Goal: Transaction & Acquisition: Purchase product/service

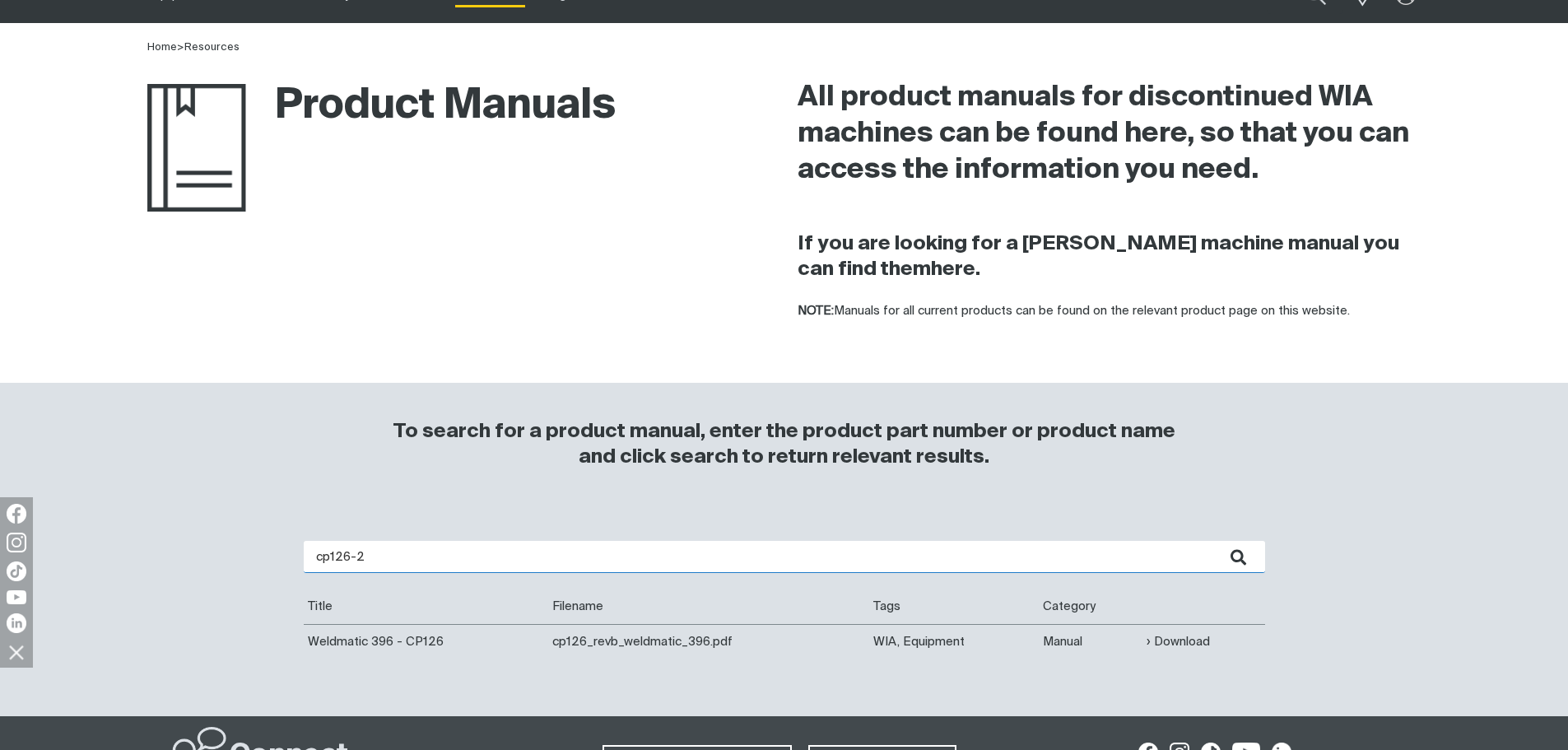
drag, startPoint x: 474, startPoint y: 546, endPoint x: 292, endPoint y: 547, distance: 182.0
click at [292, 547] on div "cp126-2 Are you looking for a product manual for a discontinued product? You're…" at bounding box center [784, 594] width 988 height 141
type input "cp132-2"
click at [1213, 540] on button "submit" at bounding box center [1239, 556] width 52 height 32
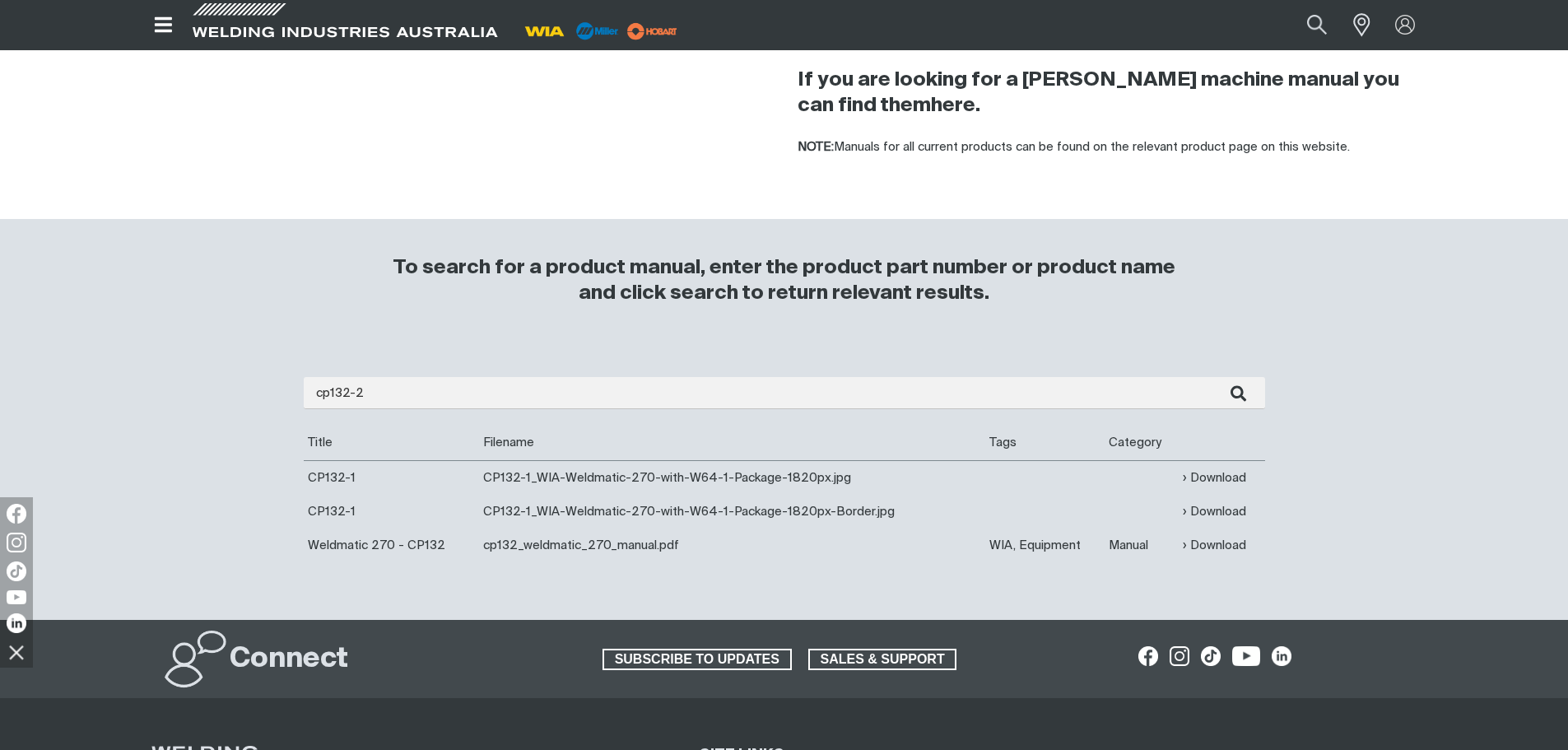
scroll to position [247, 0]
click at [1218, 546] on link "Download" at bounding box center [1214, 544] width 64 height 18
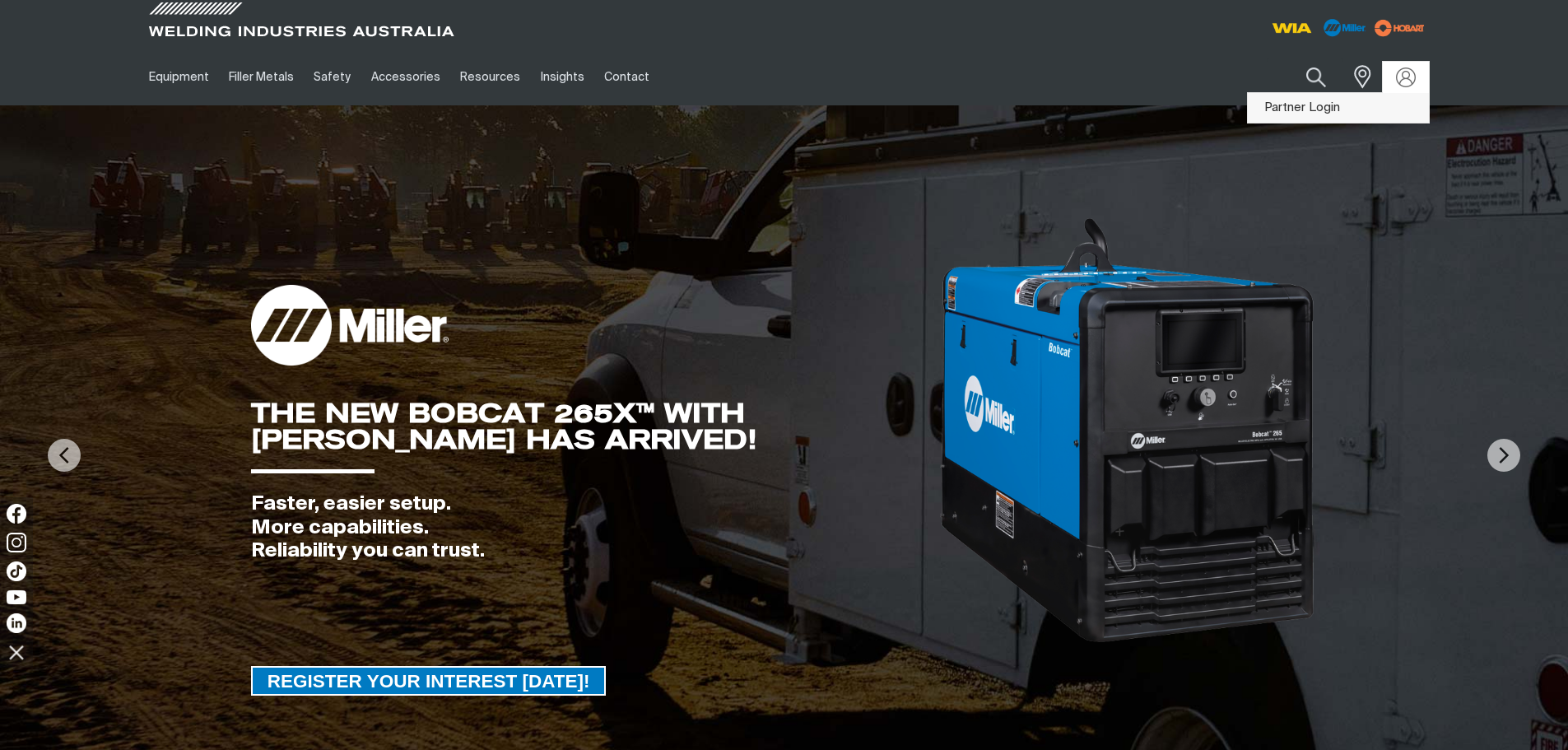
click at [1363, 104] on link "Partner Login" at bounding box center [1338, 108] width 181 height 30
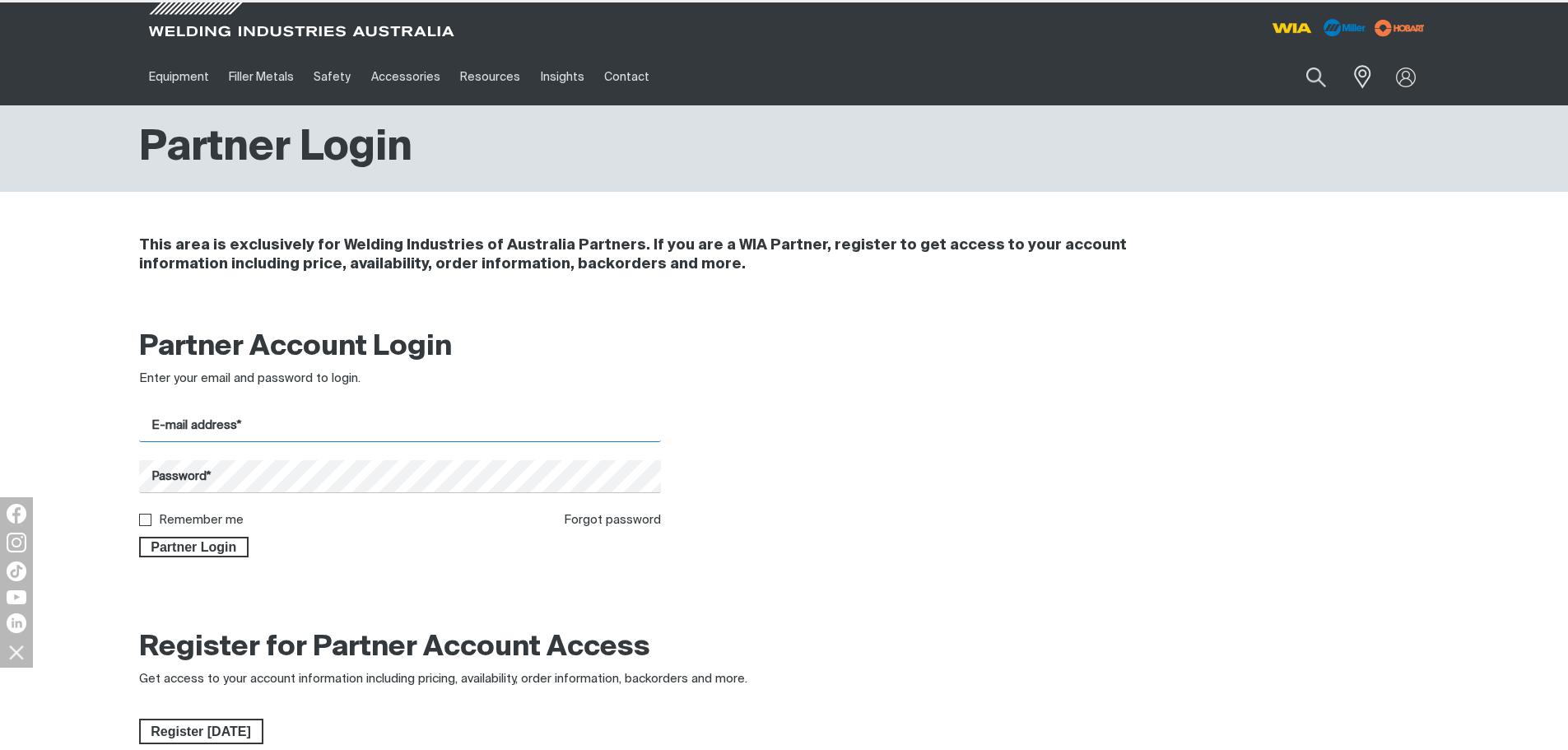
type input "tws.service@coregas.com"
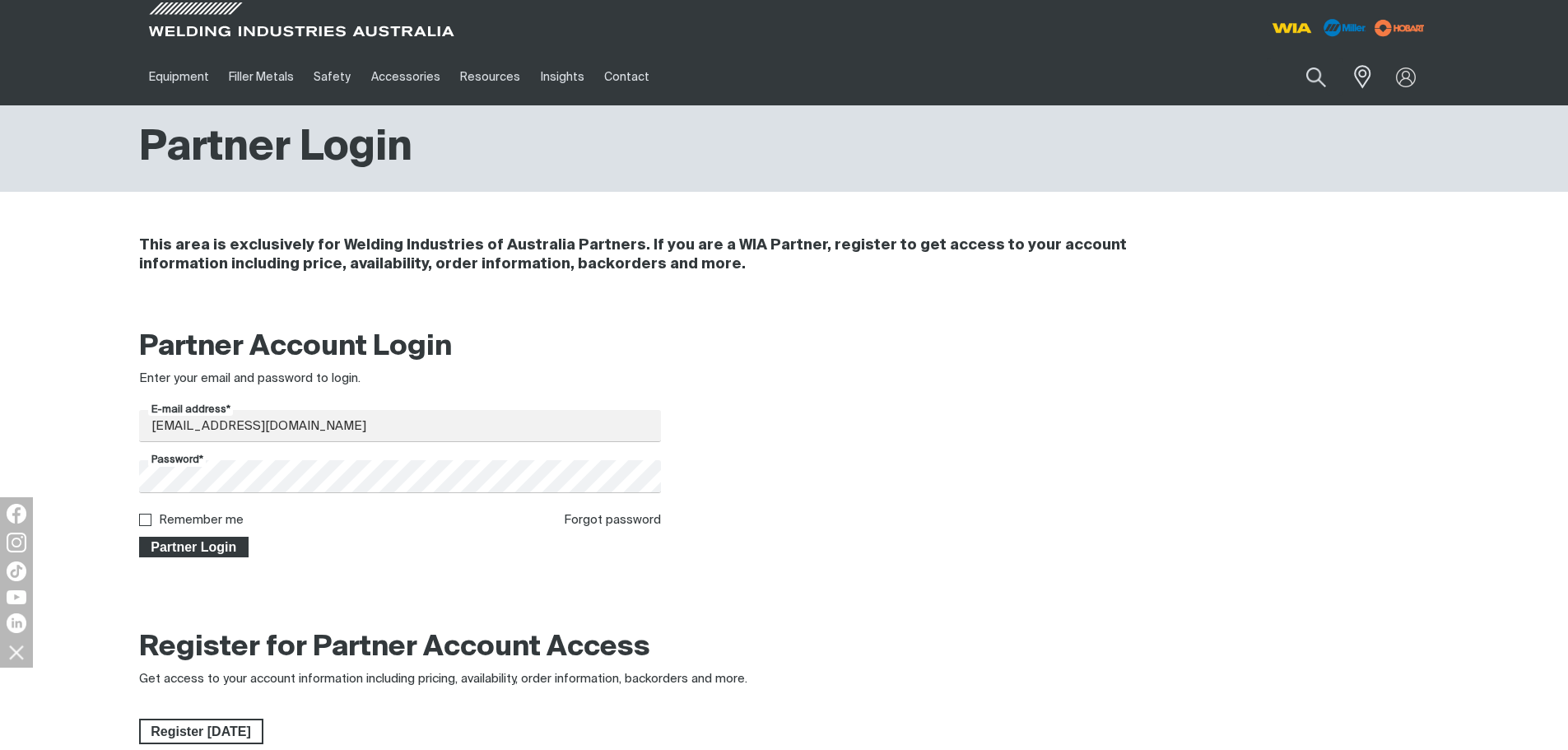
click at [215, 541] on span "Partner Login" at bounding box center [194, 547] width 107 height 21
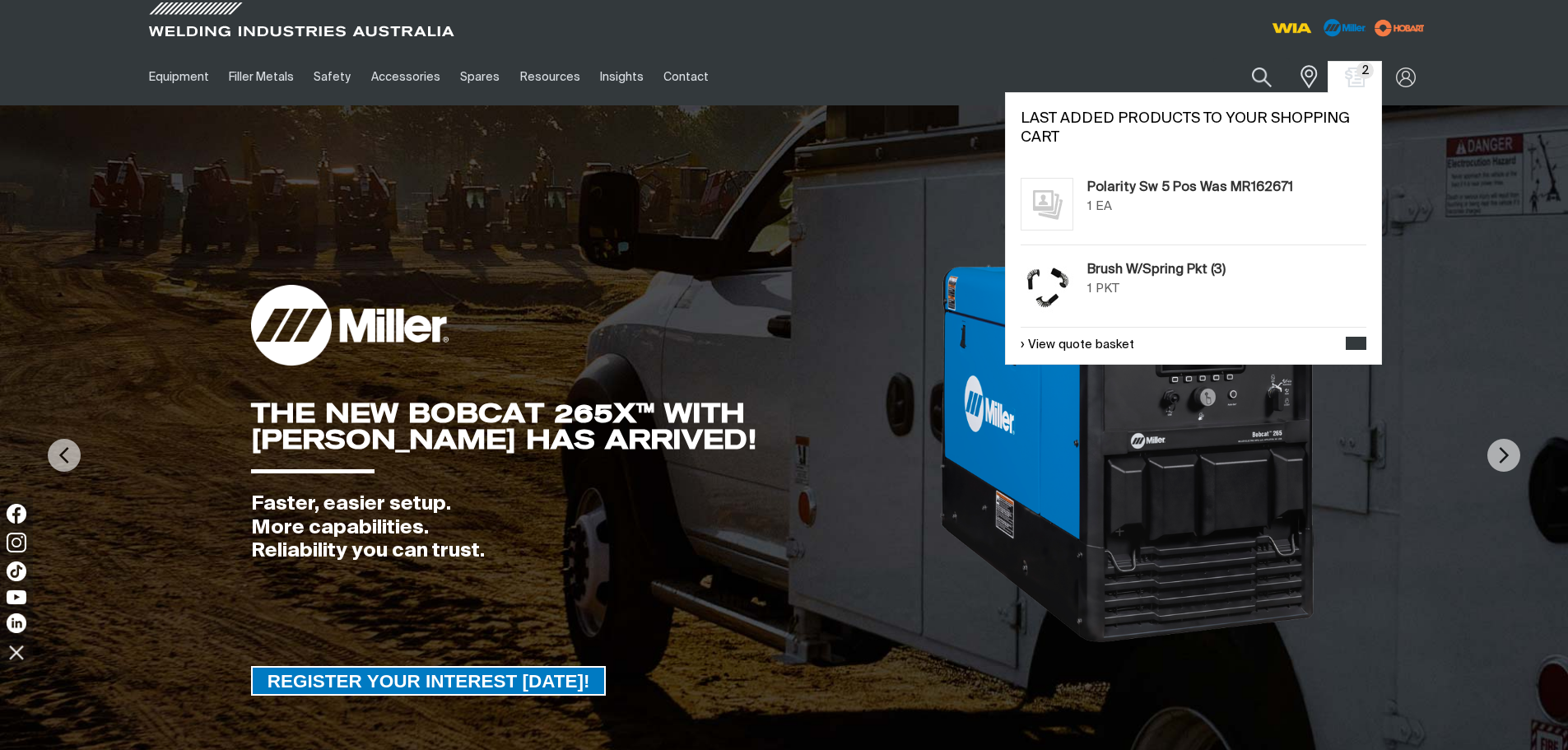
click at [1366, 84] on span "2" at bounding box center [1355, 77] width 27 height 19
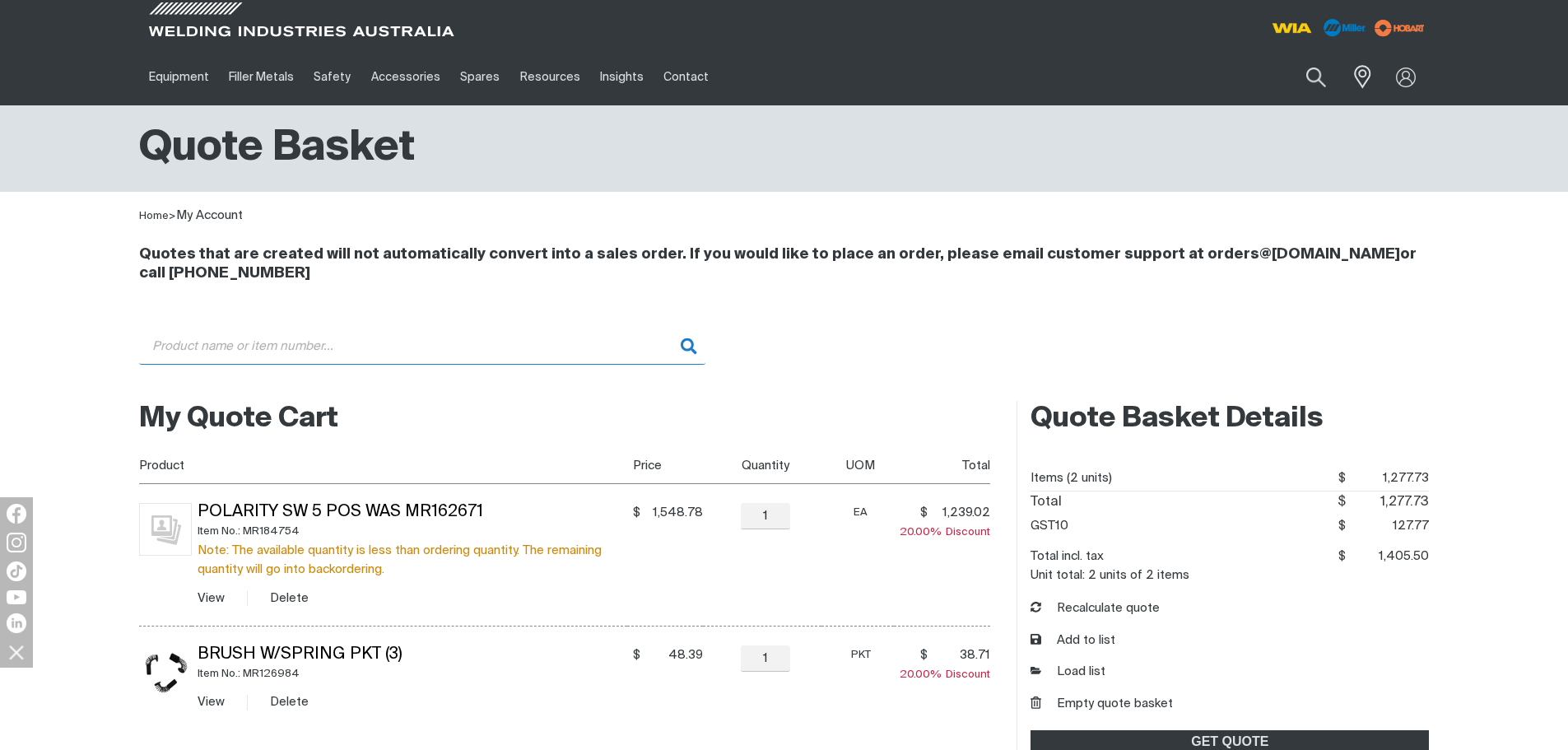
click at [411, 354] on input "Search" at bounding box center [422, 346] width 566 height 37
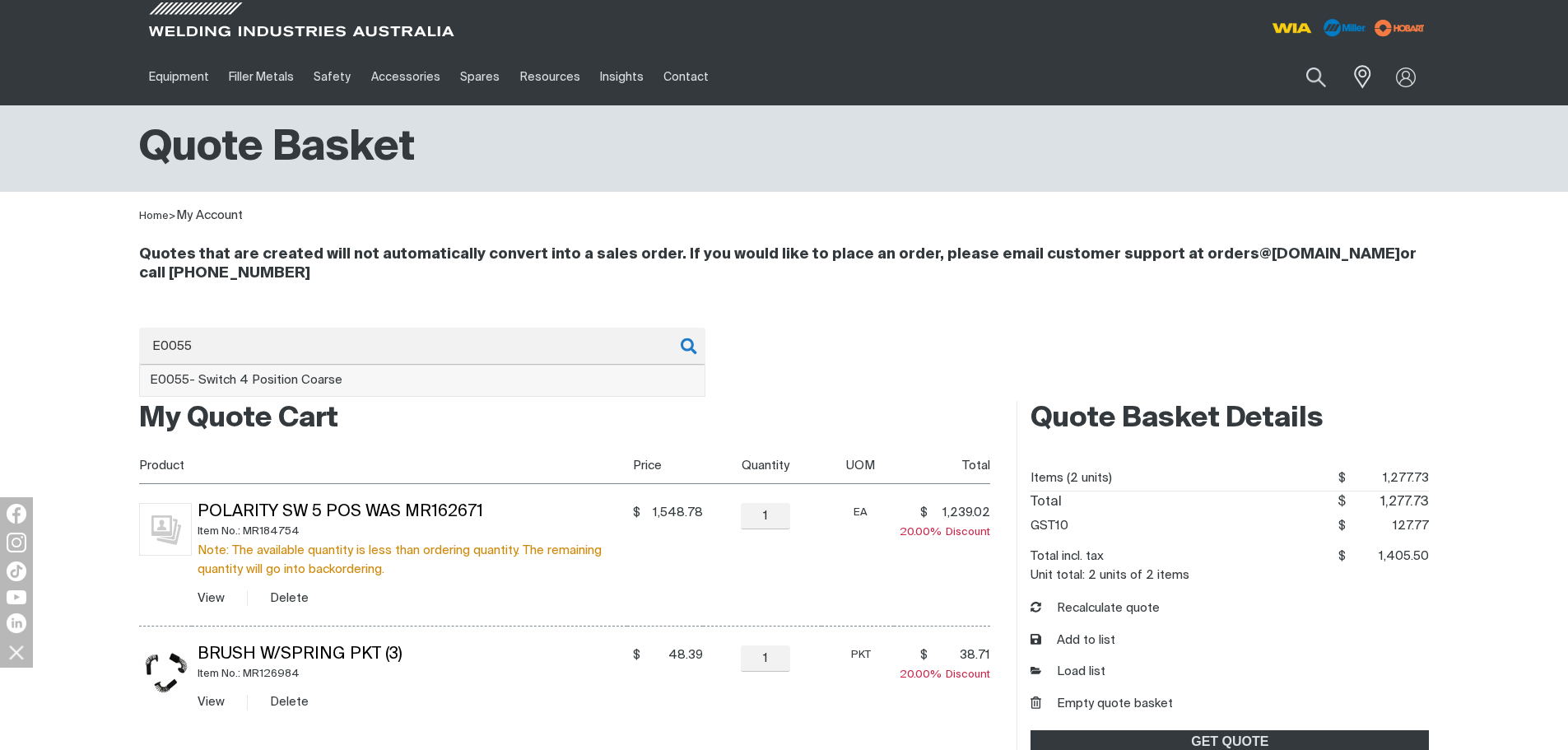
click at [381, 377] on li "E0055 - Switch 4 Position Coarse" at bounding box center [421, 381] width 565 height 31
type input "E0055 - Switch 4 Position Coarse"
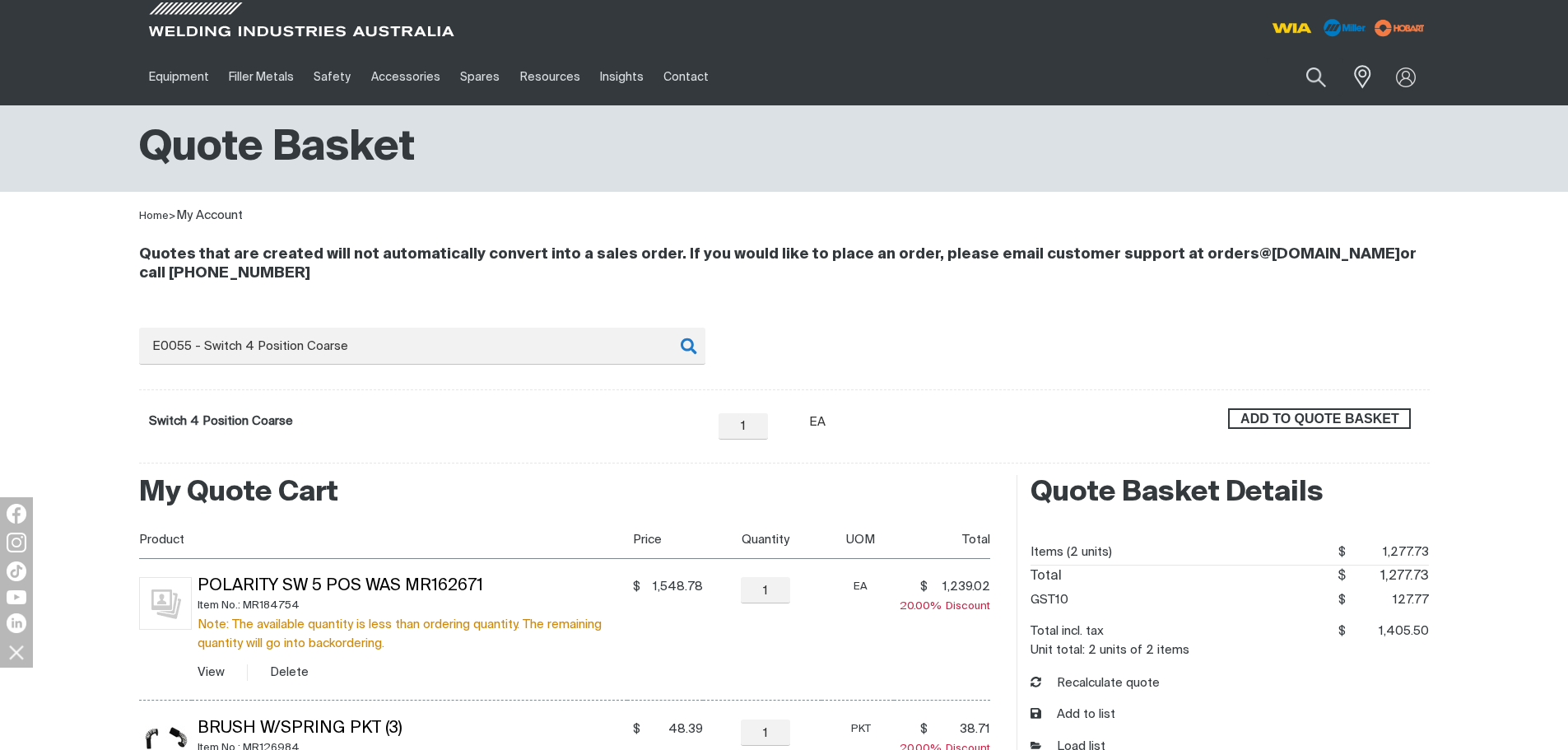
click at [1275, 411] on span "ADD TO QUOTE BASKET" at bounding box center [1319, 418] width 179 height 21
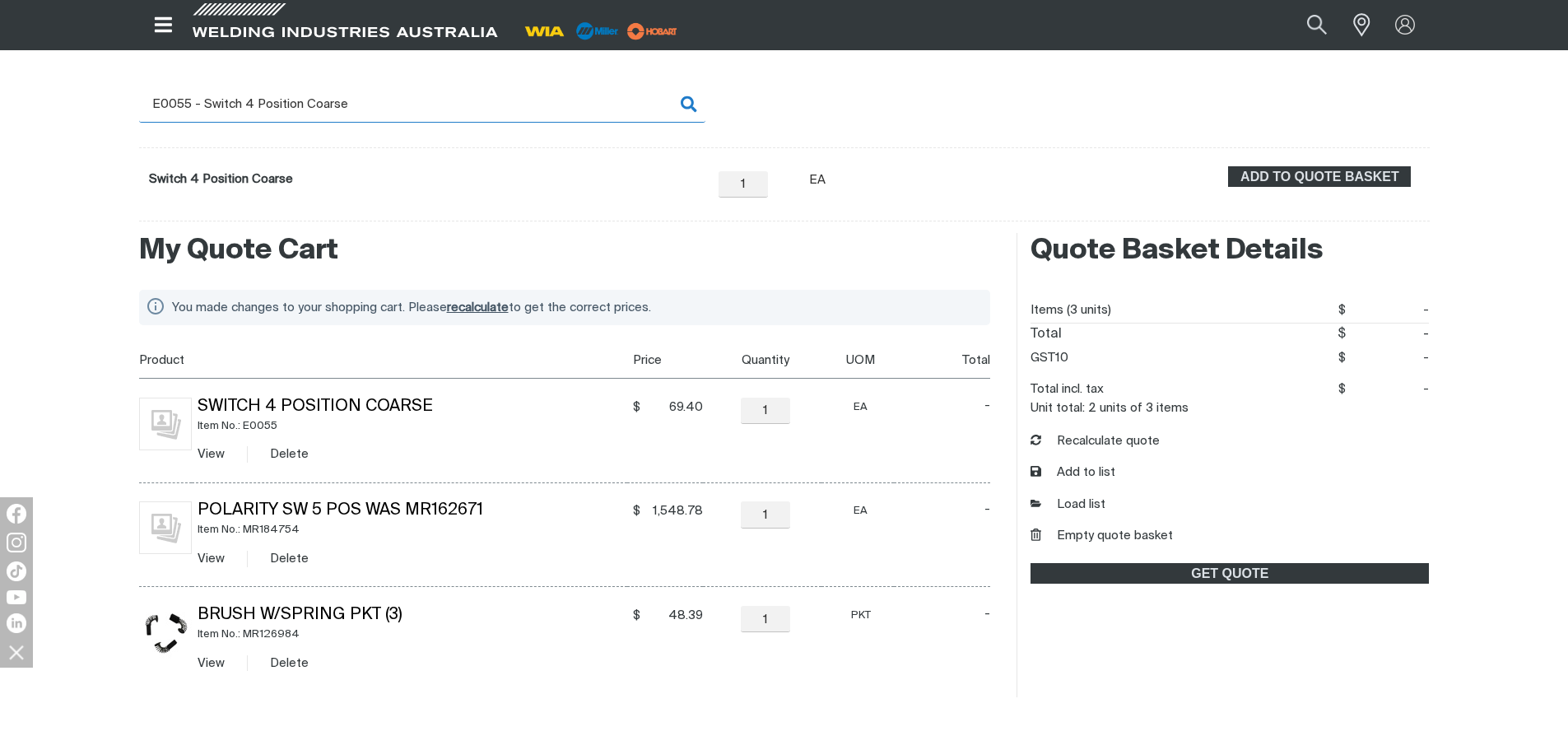
scroll to position [247, 0]
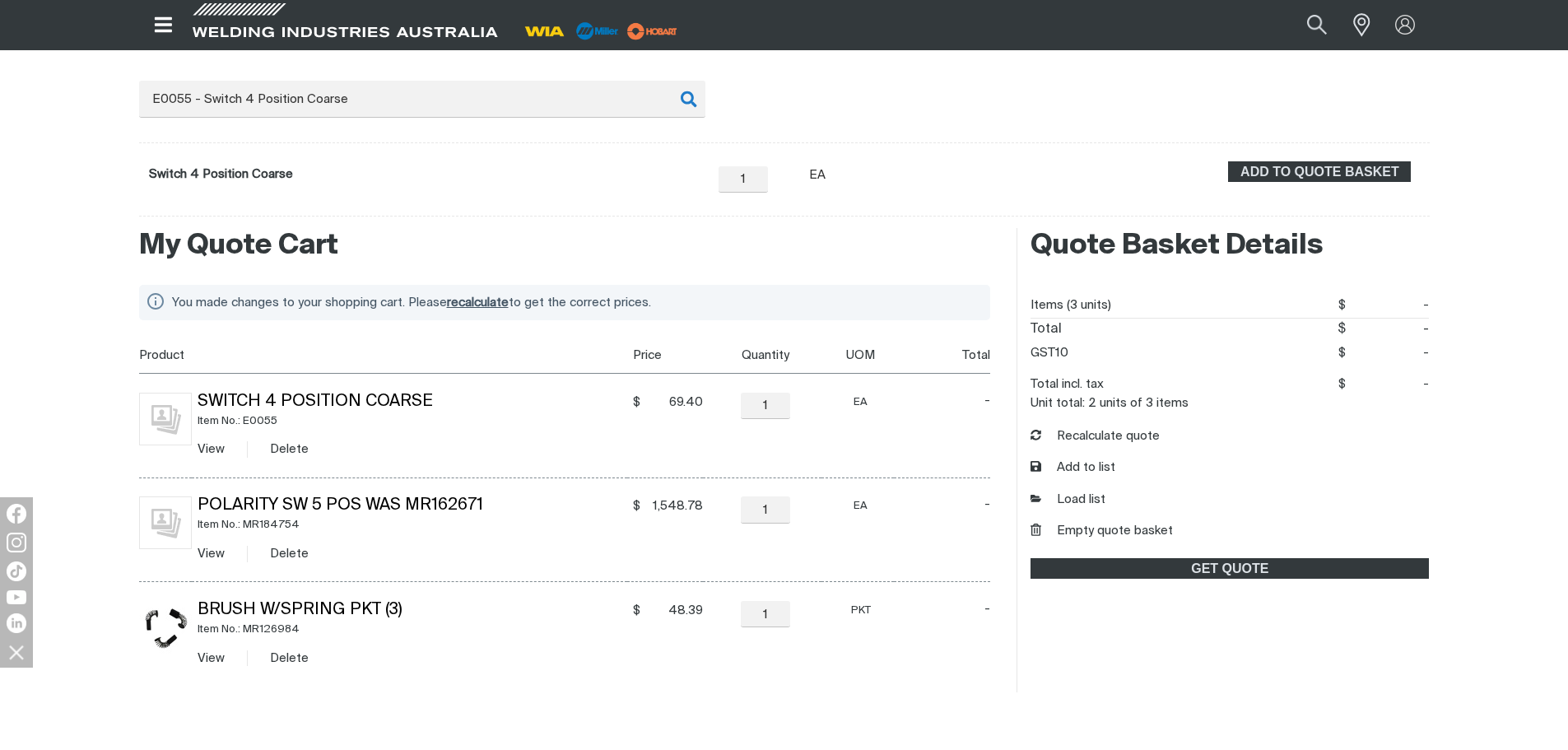
click at [862, 446] on td "EA" at bounding box center [857, 425] width 72 height 104
click at [298, 449] on button "Delete" at bounding box center [289, 449] width 39 height 18
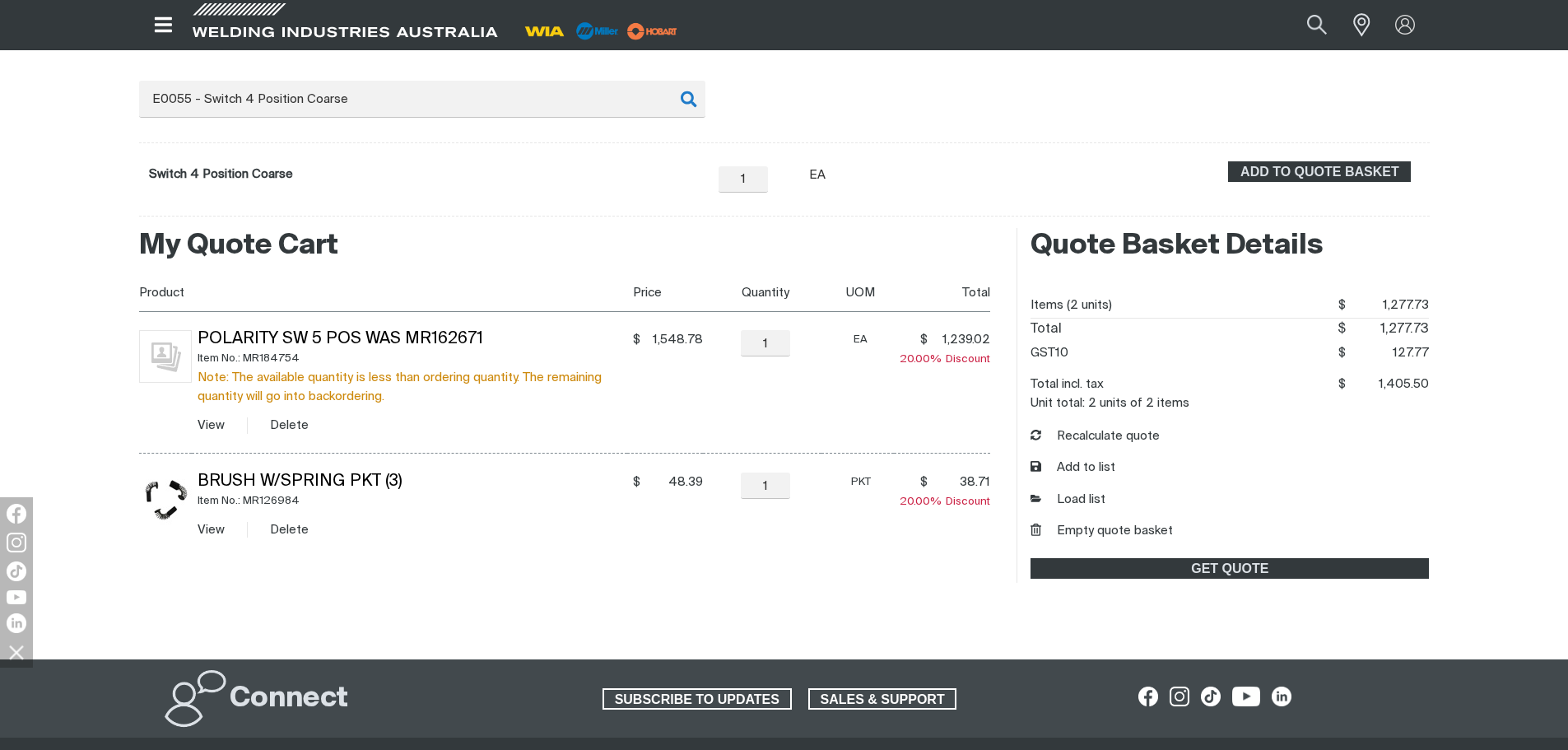
click at [980, 197] on form "Switch 4 Position Coarse − 1 Quantity + Unit of measure EA ADD TO QUOTE BASKET" at bounding box center [784, 179] width 1291 height 74
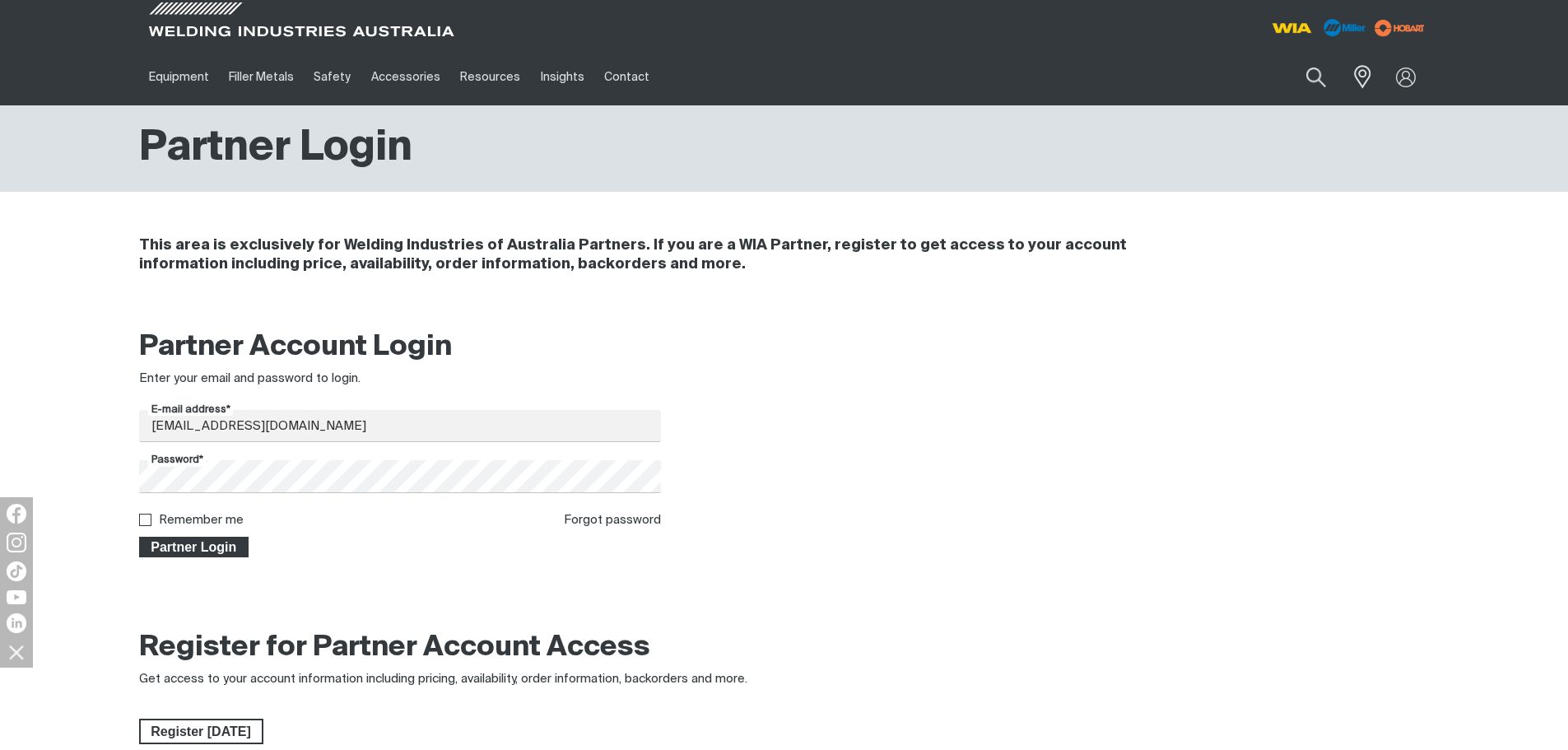
click at [182, 547] on span "Partner Login" at bounding box center [194, 547] width 107 height 21
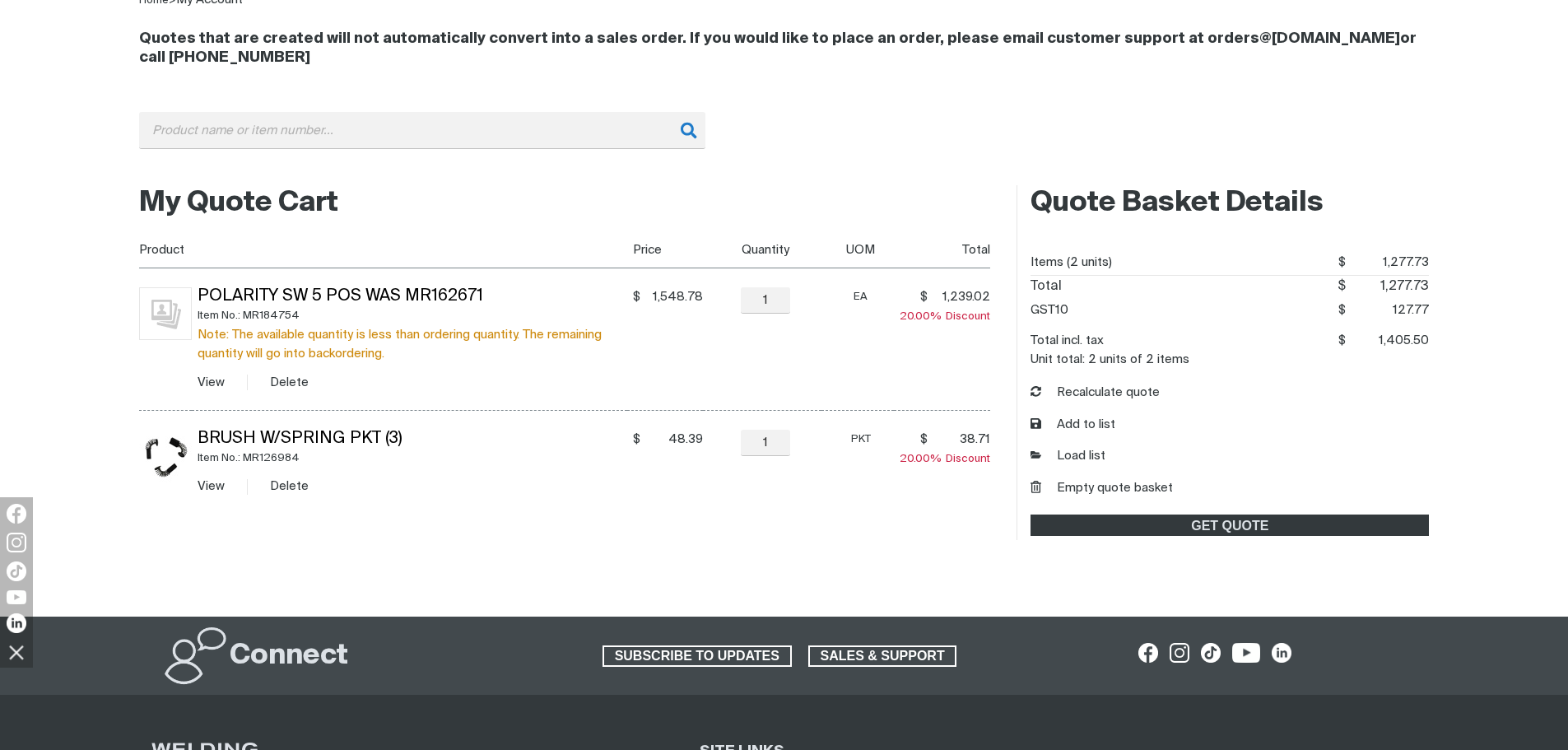
scroll to position [247, 0]
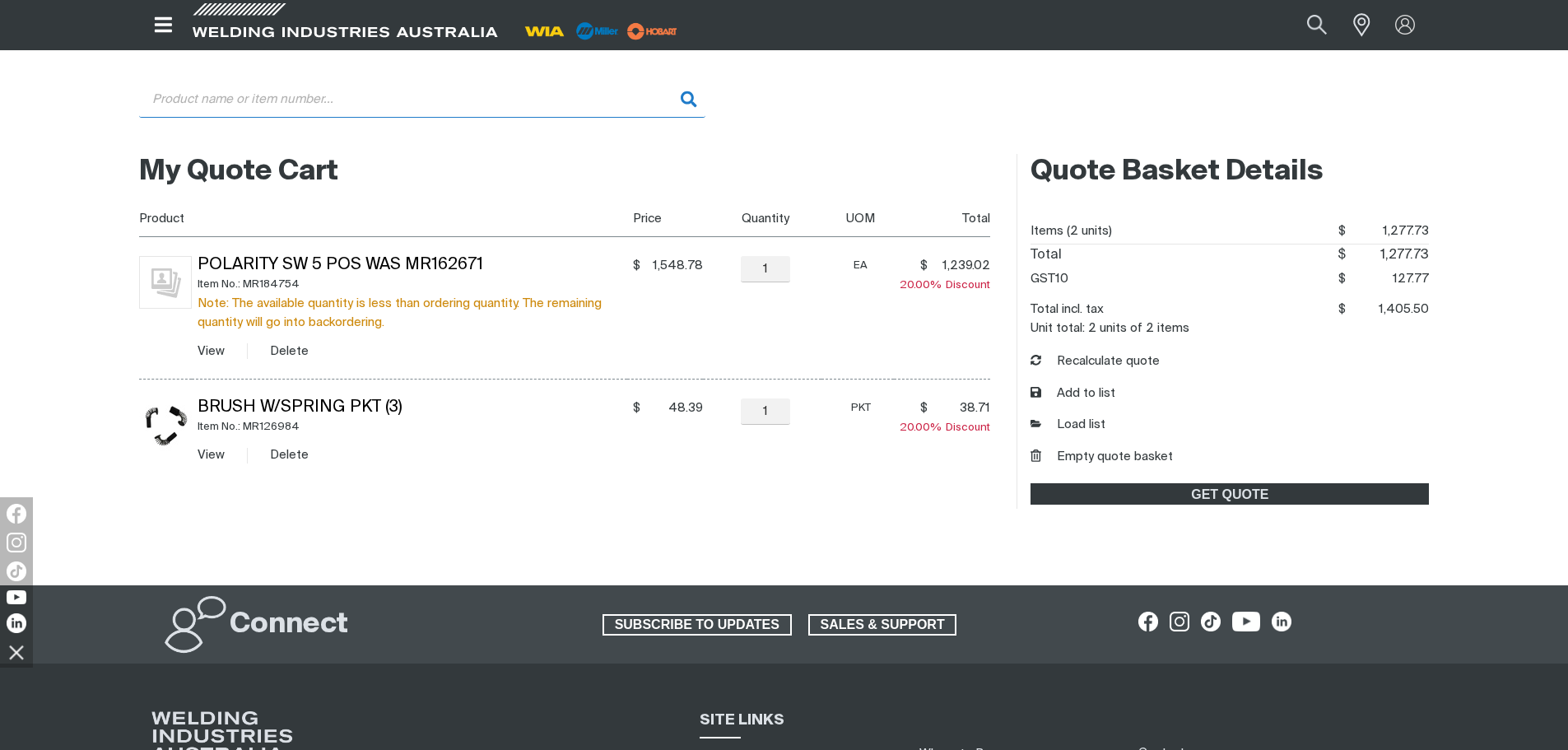
click at [369, 114] on input "Search" at bounding box center [422, 99] width 566 height 37
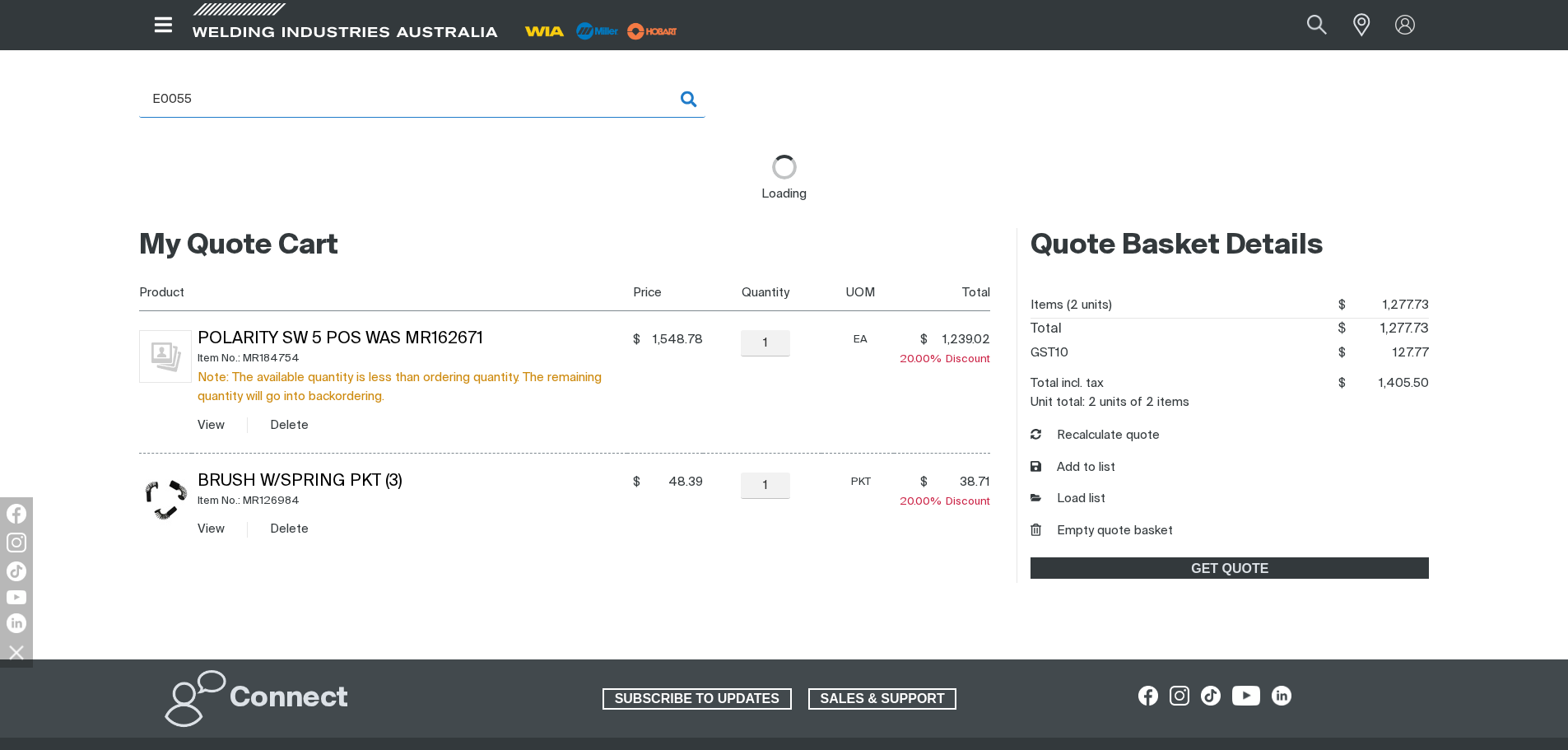
type input "E0055 - Switch 4 Position Coarse"
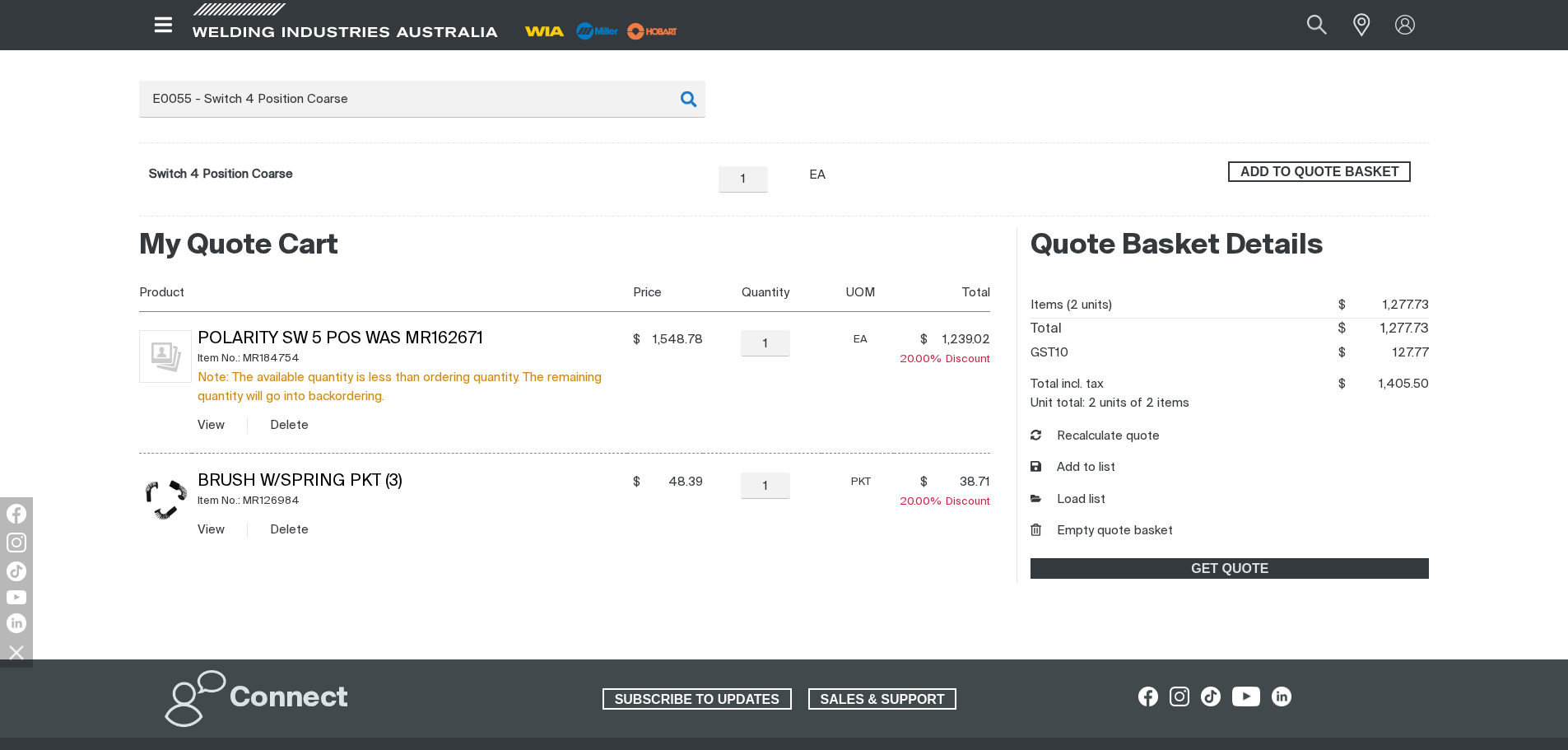
click at [1291, 170] on span "ADD TO QUOTE BASKET" at bounding box center [1319, 172] width 179 height 21
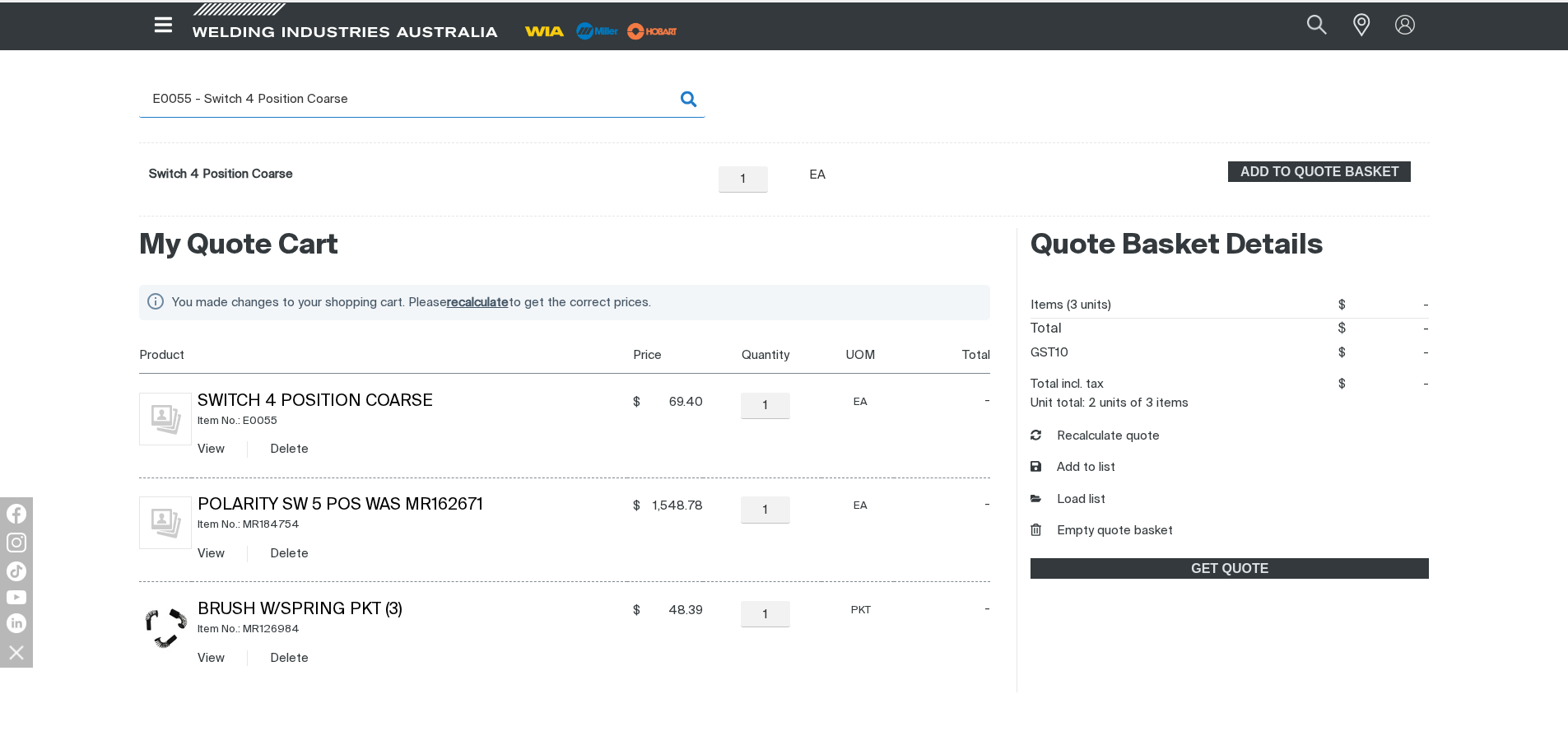
scroll to position [246, 0]
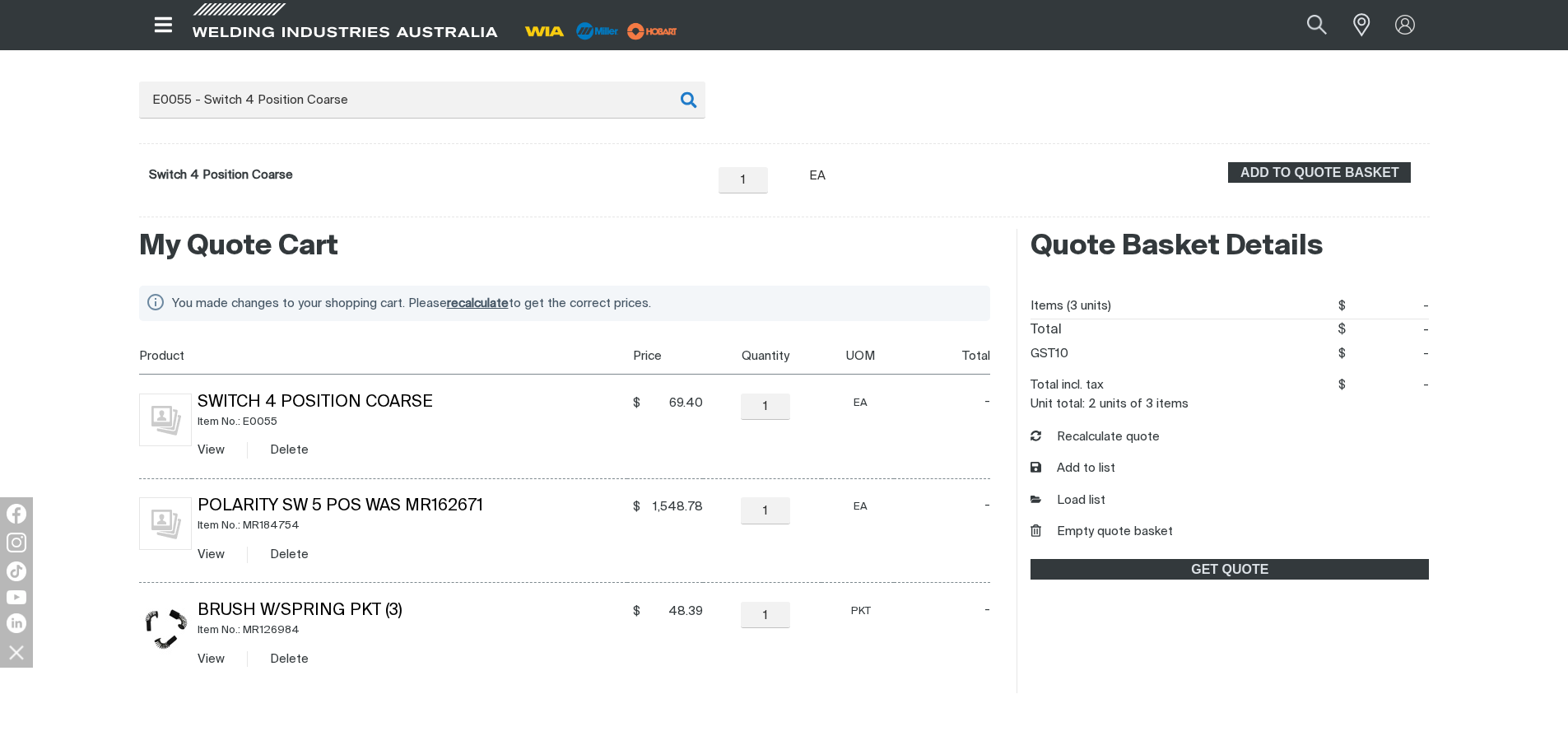
click at [699, 262] on h2 "My Quote Cart" at bounding box center [565, 247] width 852 height 36
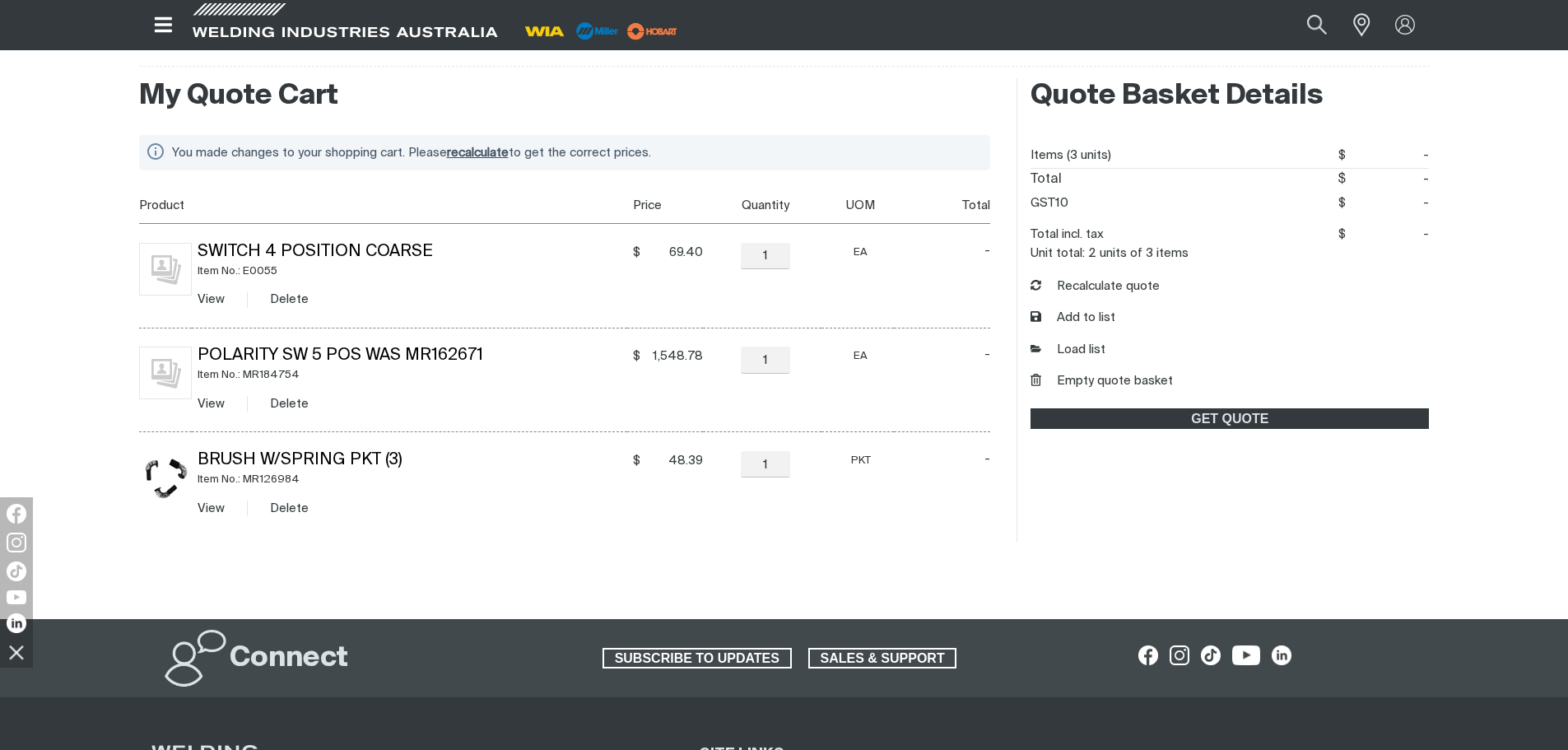
scroll to position [411, 0]
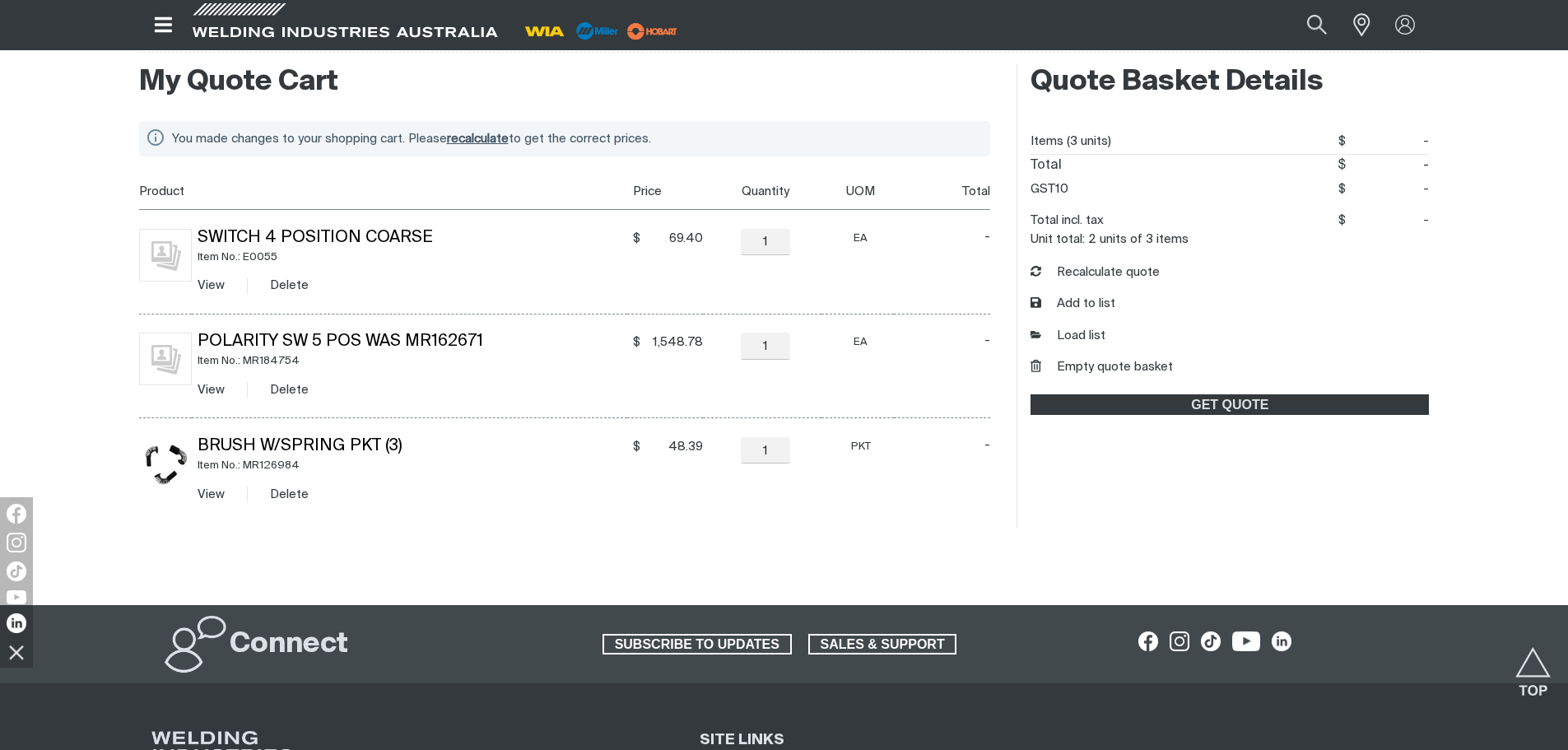
click at [498, 140] on span "recalculate" at bounding box center [478, 138] width 62 height 12
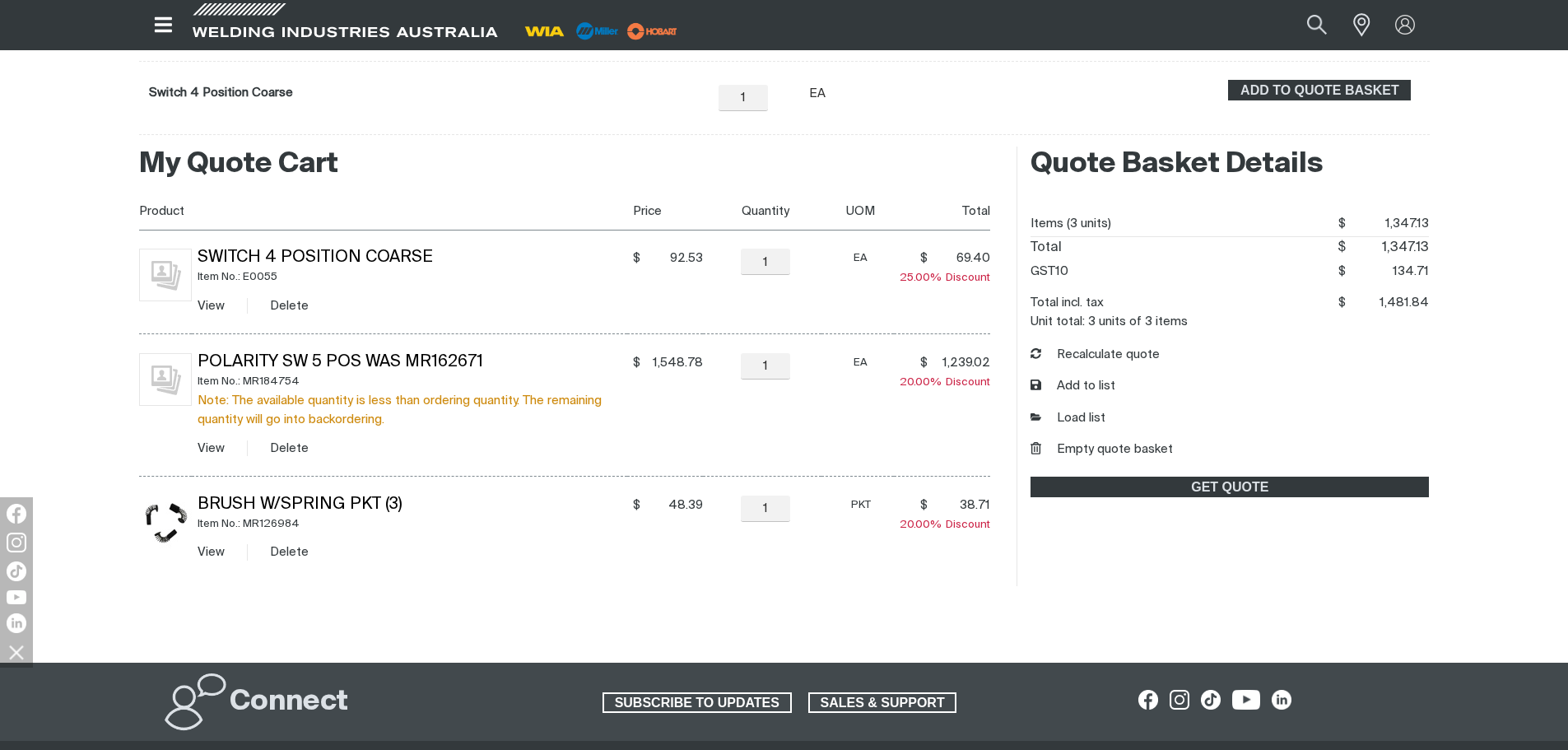
scroll to position [246, 0]
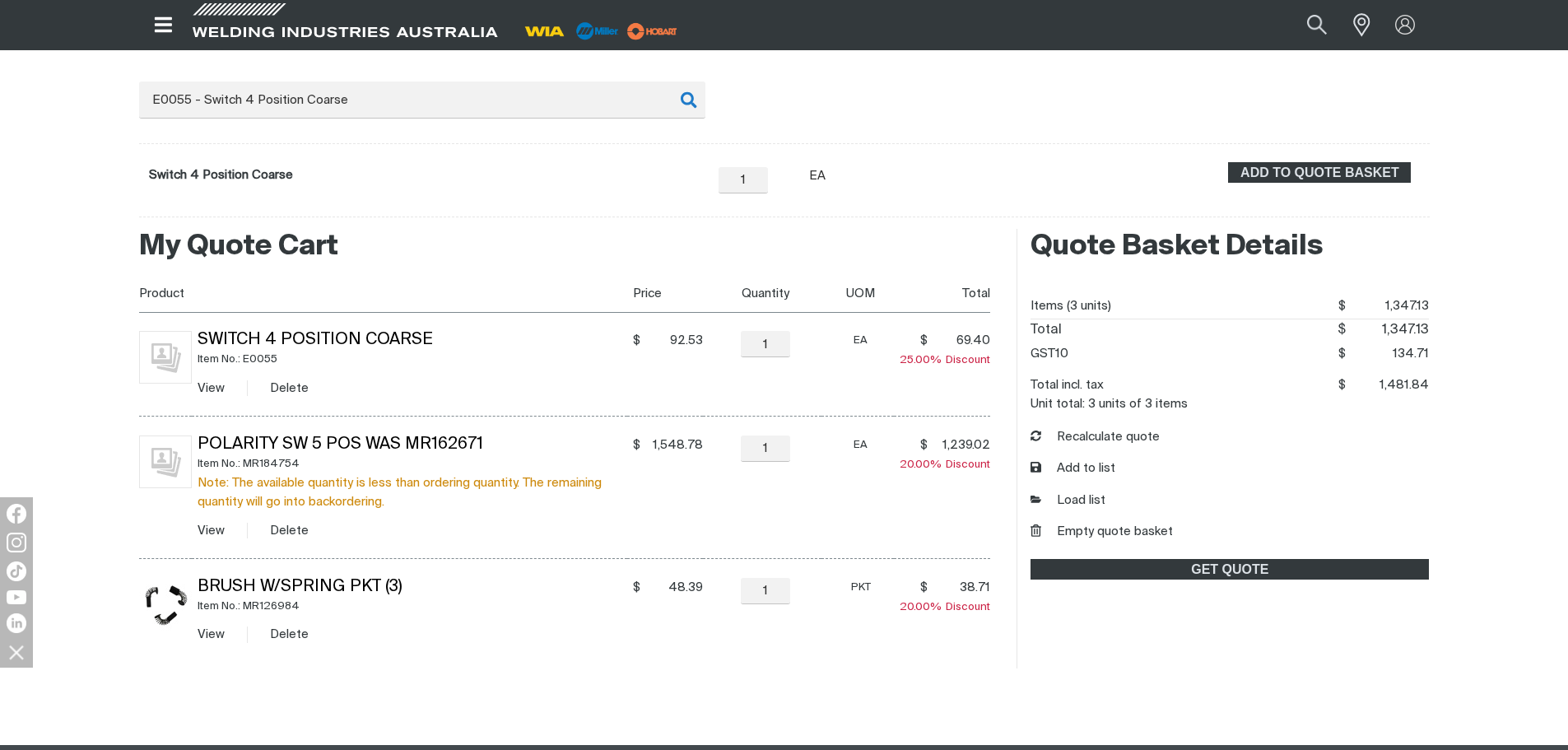
click at [1285, 671] on div "My Quote Cart You made changes to your shopping cart. Please recalculate to get…" at bounding box center [784, 448] width 1317 height 461
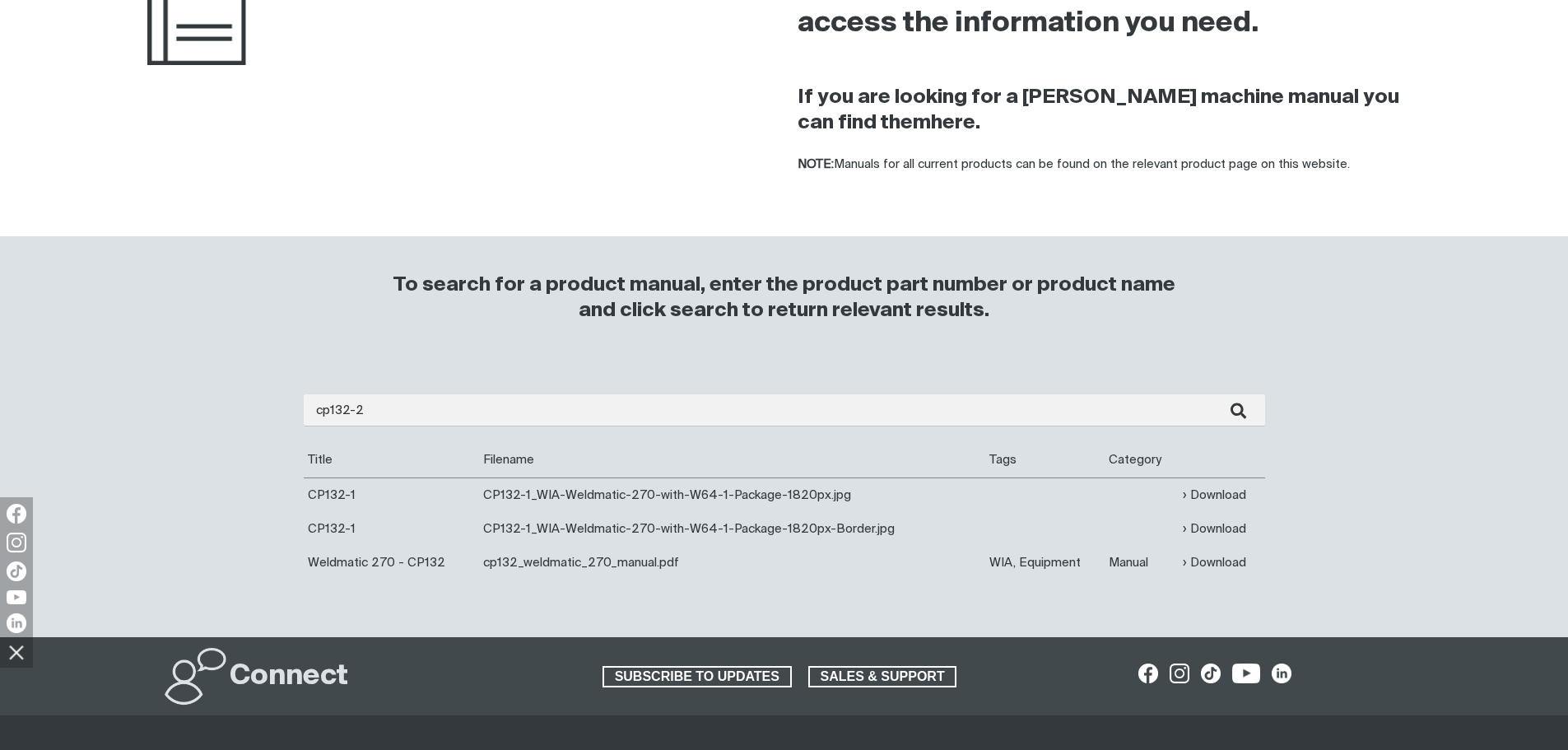
scroll to position [247, 0]
